Goal: Information Seeking & Learning: Learn about a topic

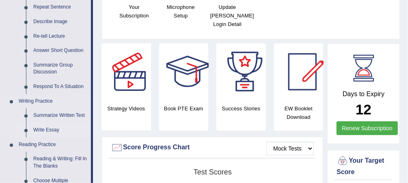
scroll to position [180, 0]
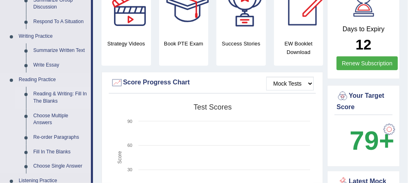
click at [52, 95] on link "Reading & Writing: Fill In The Blanks" at bounding box center [60, 98] width 61 height 22
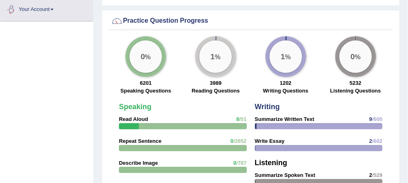
scroll to position [580, 0]
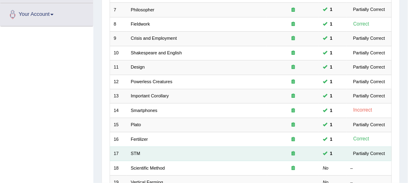
scroll to position [227, 0]
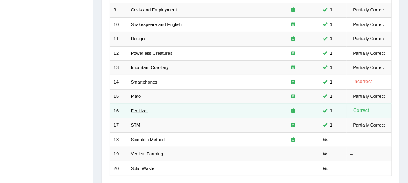
click at [143, 108] on link "Fertilizer" at bounding box center [139, 110] width 17 height 5
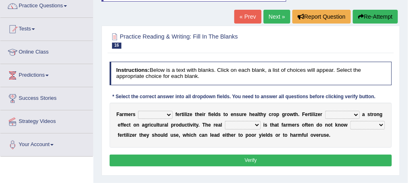
scroll to position [97, 0]
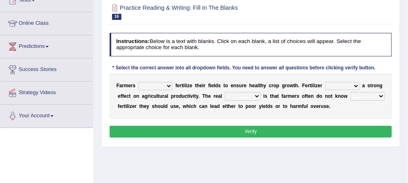
click at [168, 84] on select "must should need can" at bounding box center [155, 86] width 34 height 8
click at [199, 100] on div "F a r m e r s must should need can f e r t i l i z e t h e i r f i e l d s t o …" at bounding box center [251, 96] width 282 height 45
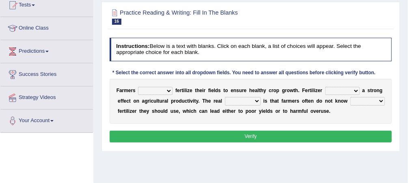
scroll to position [0, 0]
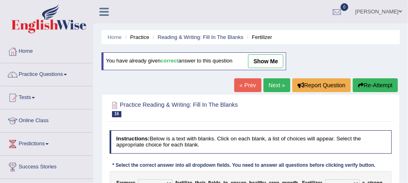
click at [265, 60] on link "show me" at bounding box center [265, 61] width 35 height 14
select select "should"
select select "has"
select select "problem"
select select "how much"
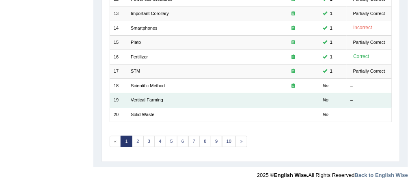
scroll to position [281, 0]
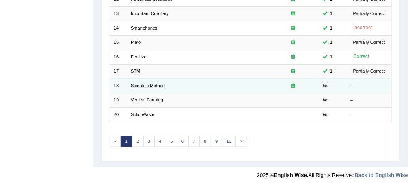
click at [154, 83] on link "Scientific Method" at bounding box center [148, 85] width 34 height 5
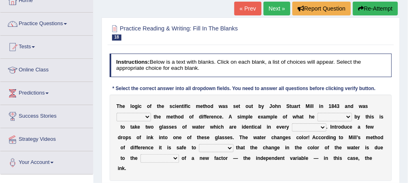
scroll to position [65, 0]
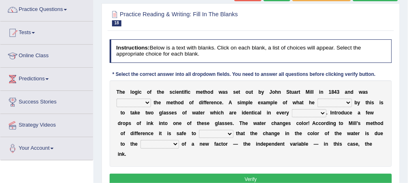
drag, startPoint x: 117, startPoint y: 104, endPoint x: 177, endPoint y: 96, distance: 59.8
drag, startPoint x: 240, startPoint y: 95, endPoint x: 253, endPoint y: 94, distance: 13.0
drag, startPoint x: 253, startPoint y: 94, endPoint x: 282, endPoint y: 93, distance: 28.8
drag, startPoint x: 282, startPoint y: 93, endPoint x: 204, endPoint y: 96, distance: 78.4
drag, startPoint x: 205, startPoint y: 96, endPoint x: 215, endPoint y: 95, distance: 9.4
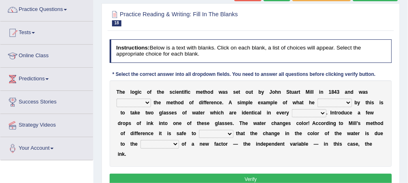
drag, startPoint x: 215, startPoint y: 95, endPoint x: 239, endPoint y: 95, distance: 24.8
drag, startPoint x: 252, startPoint y: 96, endPoint x: 270, endPoint y: 96, distance: 17.9
drag, startPoint x: 274, startPoint y: 95, endPoint x: 300, endPoint y: 95, distance: 25.6
click at [147, 102] on select "pointed claimed demanded named" at bounding box center [133, 103] width 34 height 8
click at [147, 103] on select "pointed claimed demanded named" at bounding box center [133, 103] width 34 height 8
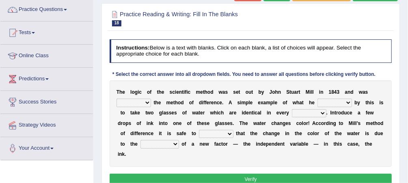
click at [143, 102] on select "pointed claimed demanded named" at bounding box center [133, 103] width 34 height 8
drag, startPoint x: 203, startPoint y: 109, endPoint x: 226, endPoint y: 110, distance: 23.2
drag, startPoint x: 227, startPoint y: 110, endPoint x: 222, endPoint y: 110, distance: 4.9
click at [143, 103] on select "pointed claimed demanded named" at bounding box center [133, 103] width 34 height 8
click at [147, 101] on select "pointed claimed demanded named" at bounding box center [133, 103] width 34 height 8
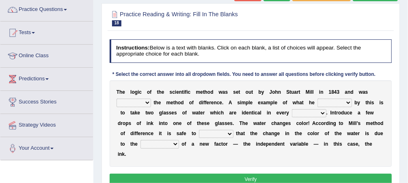
click at [141, 101] on select "pointed claimed demanded named" at bounding box center [133, 103] width 34 height 8
click at [116, 99] on select "pointed claimed demanded named" at bounding box center [133, 103] width 34 height 8
drag, startPoint x: 133, startPoint y: 137, endPoint x: 239, endPoint y: 105, distance: 110.3
drag, startPoint x: 239, startPoint y: 105, endPoint x: 281, endPoint y: 104, distance: 42.6
drag, startPoint x: 281, startPoint y: 104, endPoint x: 145, endPoint y: 101, distance: 136.4
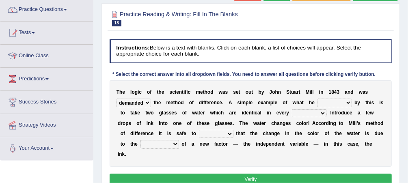
drag, startPoint x: 148, startPoint y: 100, endPoint x: 198, endPoint y: 82, distance: 53.0
drag, startPoint x: 177, startPoint y: 90, endPoint x: 261, endPoint y: 98, distance: 84.8
drag, startPoint x: 261, startPoint y: 98, endPoint x: 265, endPoint y: 95, distance: 4.6
drag, startPoint x: 296, startPoint y: 95, endPoint x: 335, endPoint y: 91, distance: 39.2
click at [148, 102] on select "pointed claimed demanded named" at bounding box center [133, 103] width 34 height 8
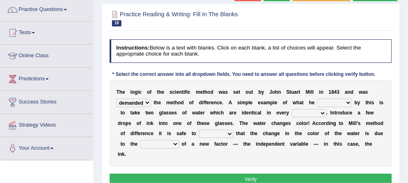
select select "named"
click at [116, 99] on select "pointed claimed demanded named" at bounding box center [133, 103] width 34 height 8
click at [336, 102] on select "capped charged found meant" at bounding box center [334, 103] width 34 height 8
select select "found"
click at [317, 99] on select "capped charged found meant" at bounding box center [334, 103] width 34 height 8
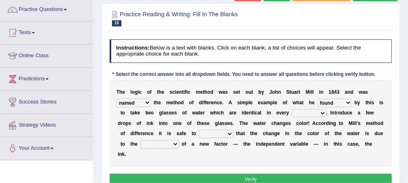
click at [339, 101] on select "capped charged found meant" at bounding box center [334, 103] width 34 height 8
click at [304, 103] on b at bounding box center [305, 103] width 3 height 6
click at [299, 111] on select "thought identity measure respect" at bounding box center [309, 113] width 34 height 8
select select "thought"
click at [292, 109] on select "thought identity measure respect" at bounding box center [309, 113] width 34 height 8
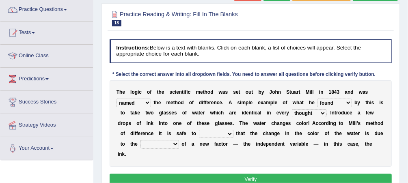
drag, startPoint x: 327, startPoint y: 117, endPoint x: 355, endPoint y: 143, distance: 38.5
drag, startPoint x: 355, startPoint y: 143, endPoint x: 126, endPoint y: 134, distance: 229.1
drag, startPoint x: 149, startPoint y: 116, endPoint x: 147, endPoint y: 100, distance: 16.8
click at [199, 133] on select "assume discuss prefer acclaim" at bounding box center [216, 134] width 34 height 8
select select "prefer"
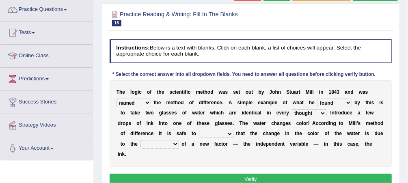
click at [199, 130] on select "assume discuss prefer acclaim" at bounding box center [216, 134] width 34 height 8
click at [156, 174] on button "Verify" at bounding box center [251, 180] width 282 height 12
click at [179, 140] on select "introduction magnitude preparation purification" at bounding box center [159, 144] width 39 height 8
click at [293, 149] on div "T h e l o g i c o f t h e s c i e n t i f i c m e t h o d w a s s e t o u t b y…" at bounding box center [251, 123] width 282 height 86
click at [179, 140] on select "introduction magnitude preparation purification" at bounding box center [159, 144] width 39 height 8
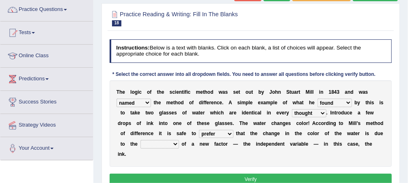
select select "purification"
click at [179, 140] on select "introduction magnitude preparation purification" at bounding box center [159, 144] width 39 height 8
click at [303, 174] on button "Verify" at bounding box center [251, 180] width 282 height 12
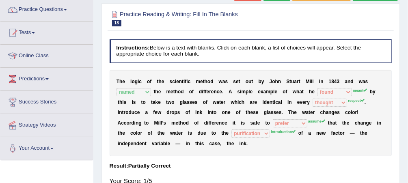
click at [271, 132] on sup "introduction" at bounding box center [283, 132] width 25 height 4
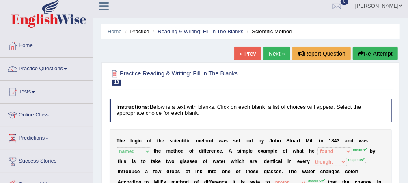
scroll to position [0, 0]
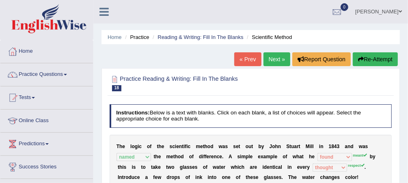
click at [379, 58] on button "Re-Attempt" at bounding box center [375, 59] width 45 height 14
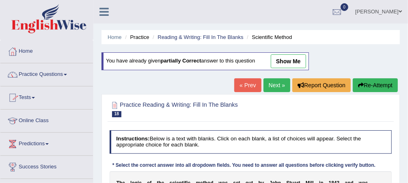
click at [51, 70] on link "Practice Questions" at bounding box center [46, 73] width 93 height 20
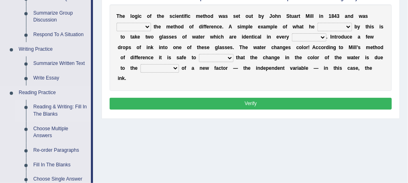
scroll to position [195, 0]
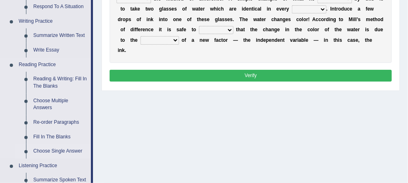
click at [52, 150] on link "Choose Single Answer" at bounding box center [60, 151] width 61 height 15
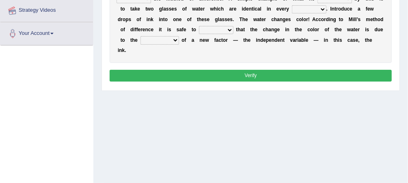
scroll to position [243, 0]
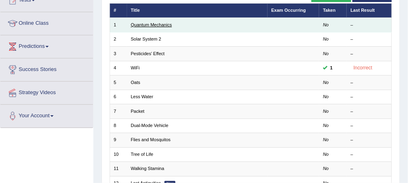
click at [138, 22] on link "Quantum Mechanics" at bounding box center [151, 24] width 41 height 5
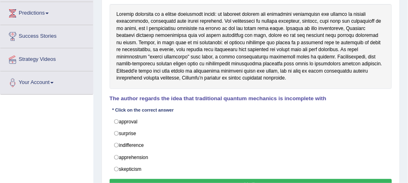
scroll to position [162, 0]
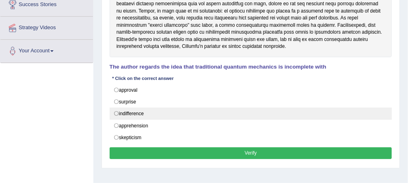
click at [117, 109] on label "indifference" at bounding box center [251, 114] width 282 height 12
radio input "true"
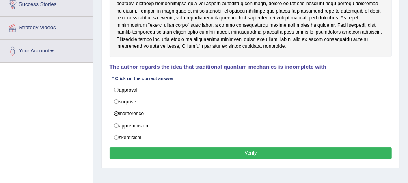
click at [213, 149] on button "Verify" at bounding box center [251, 153] width 282 height 12
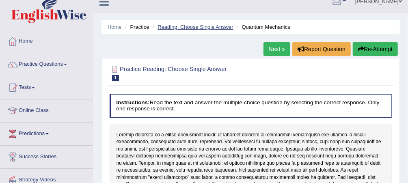
scroll to position [0, 0]
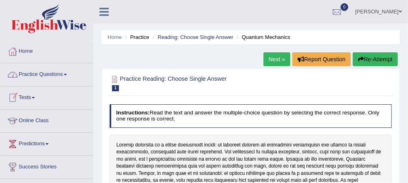
click at [29, 54] on link "Home" at bounding box center [46, 50] width 93 height 20
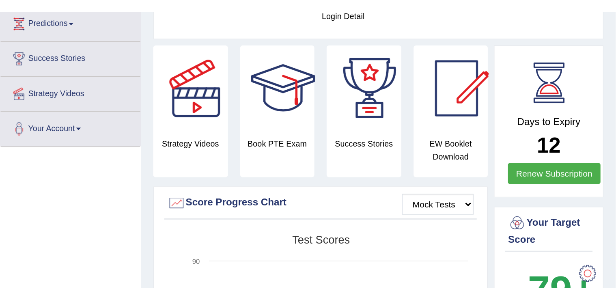
scroll to position [32, 0]
